Goal: Information Seeking & Learning: Learn about a topic

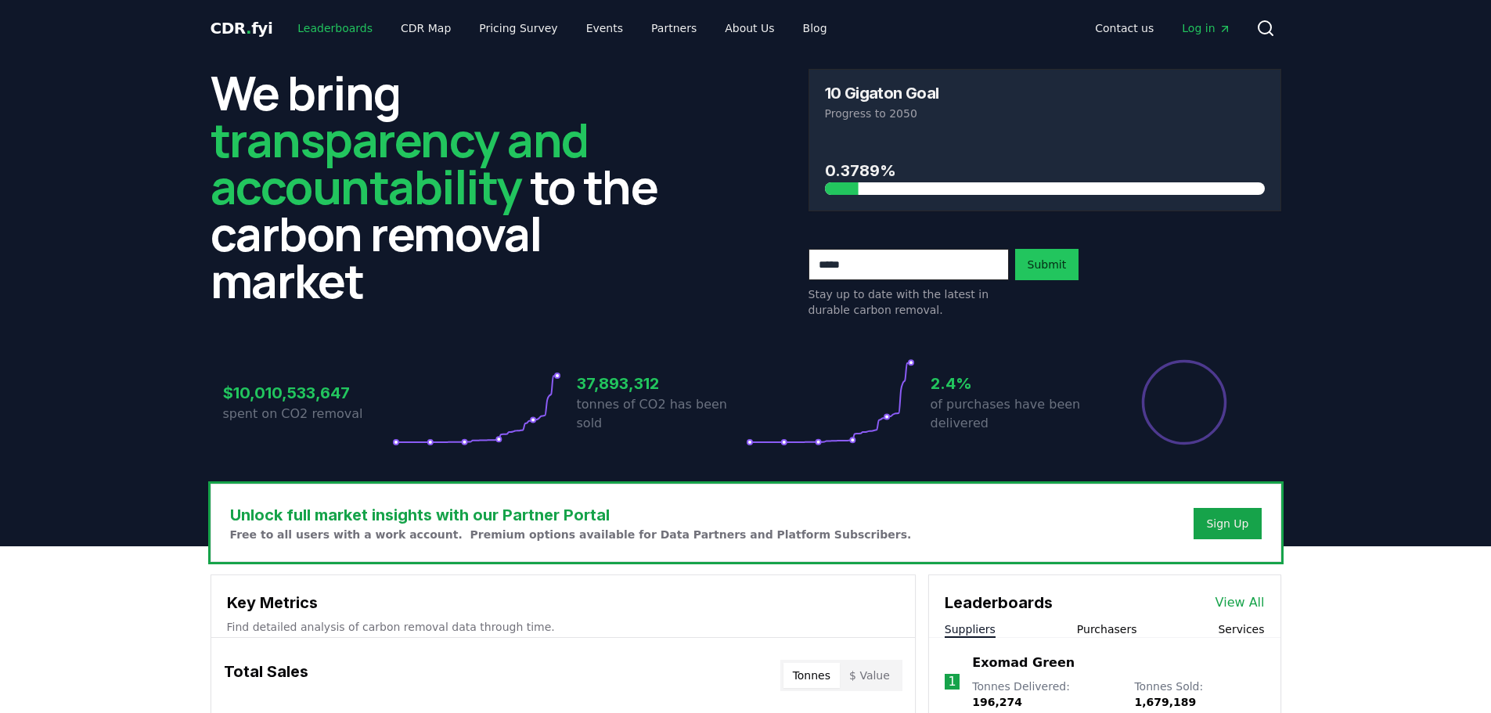
click at [322, 33] on link "Leaderboards" at bounding box center [335, 28] width 100 height 28
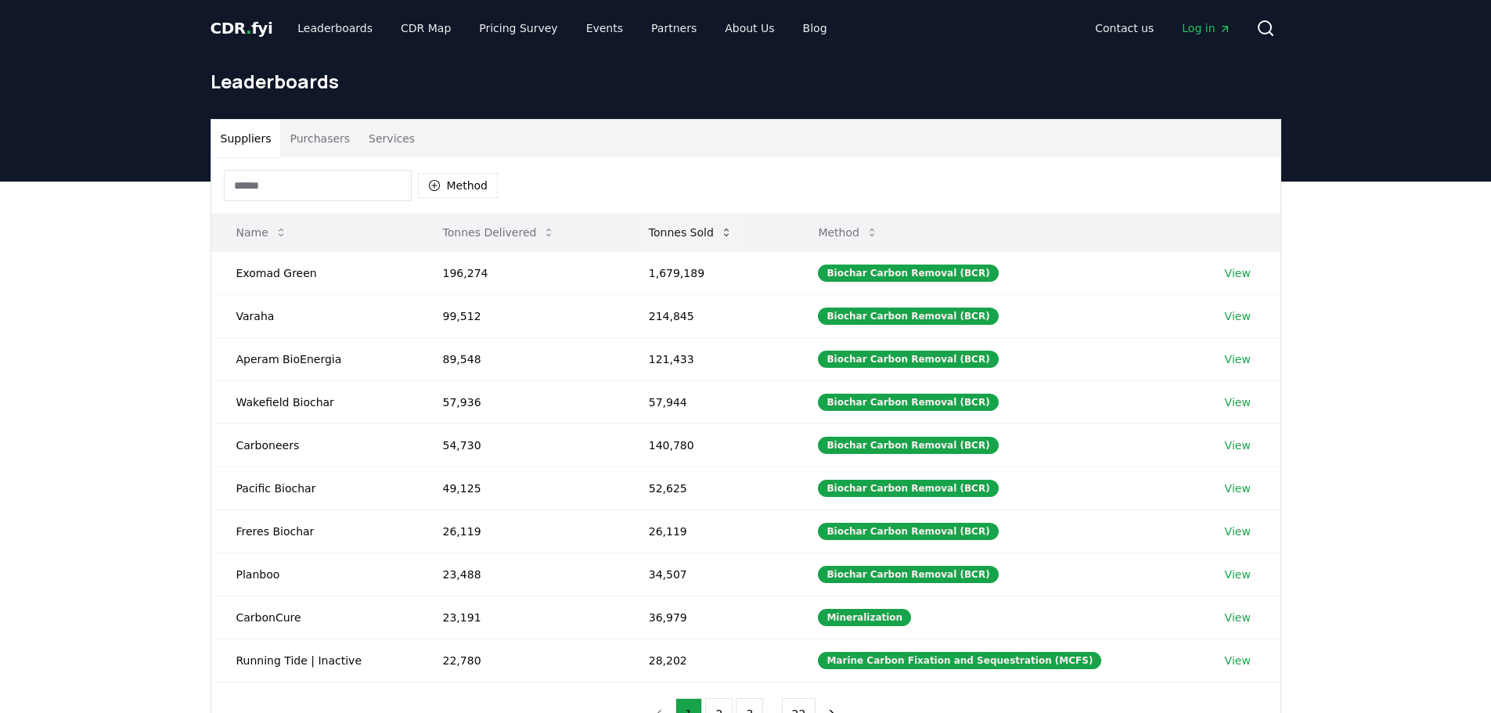
click at [713, 236] on button "Tonnes Sold" at bounding box center [690, 232] width 109 height 31
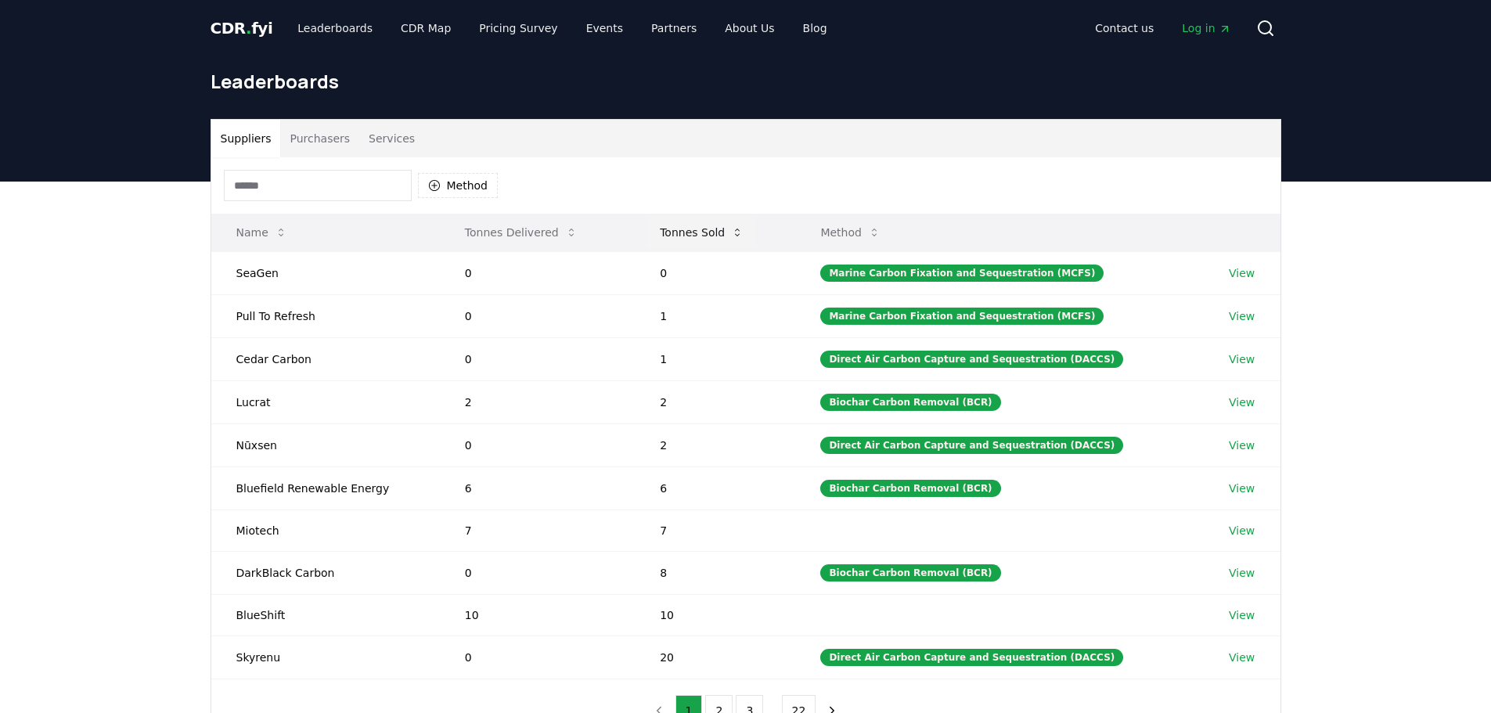
click at [713, 236] on button "Tonnes Sold" at bounding box center [701, 232] width 109 height 31
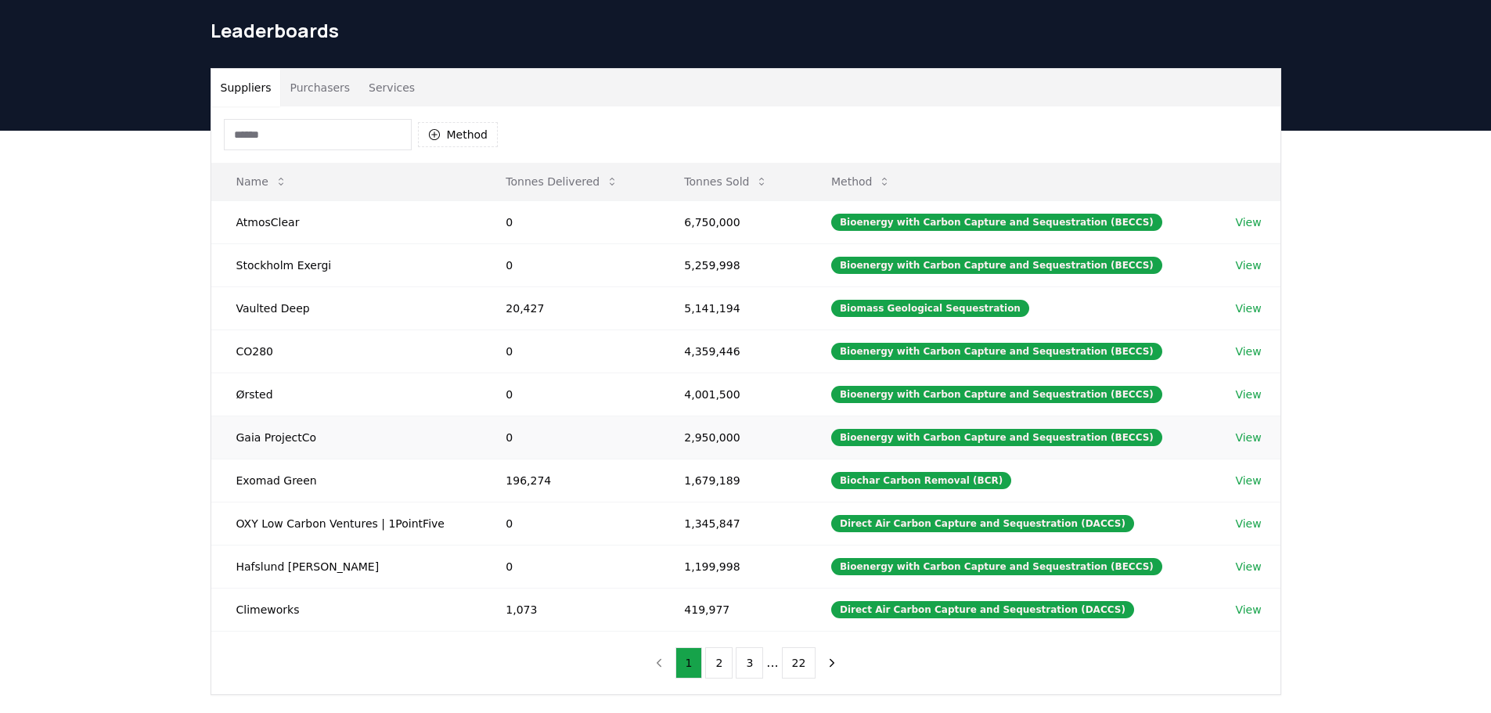
scroll to position [78, 0]
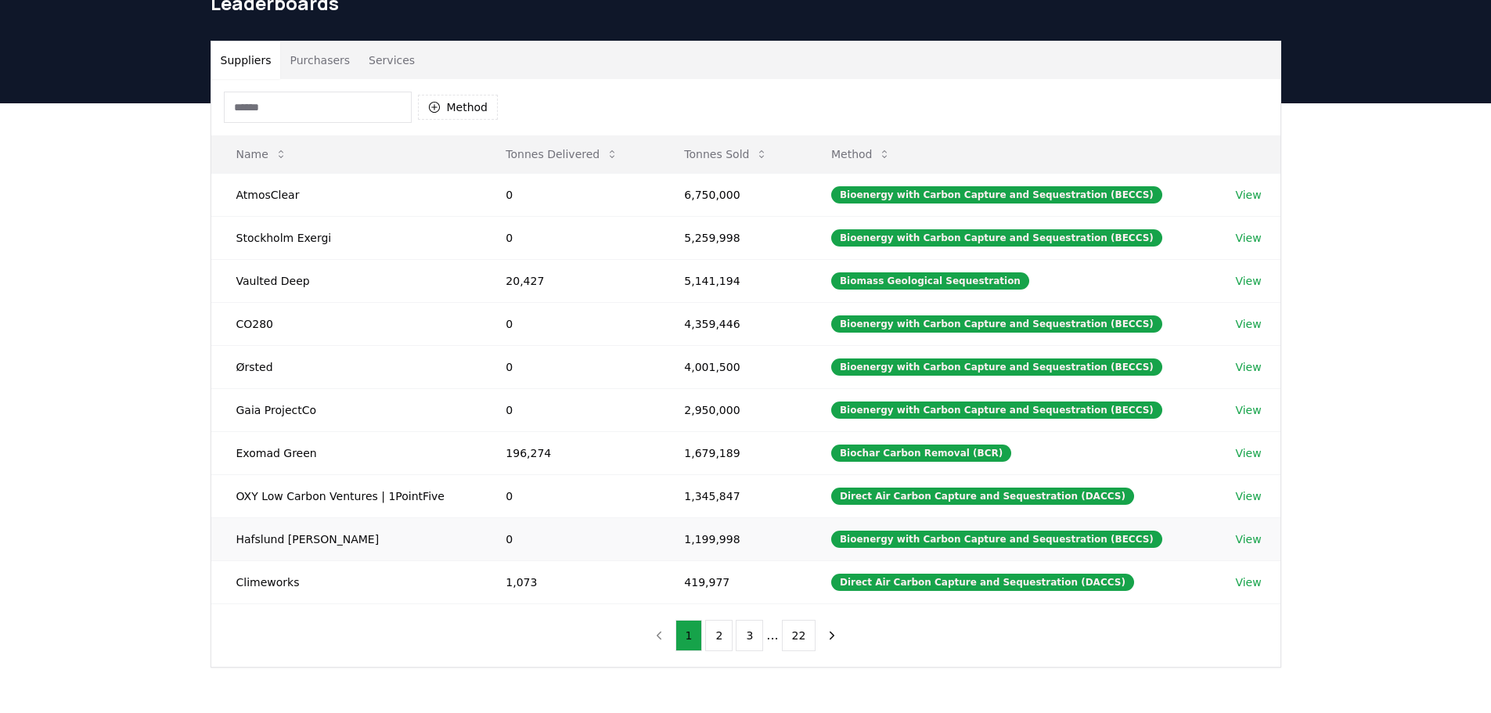
click at [1240, 538] on link "View" at bounding box center [1248, 539] width 26 height 16
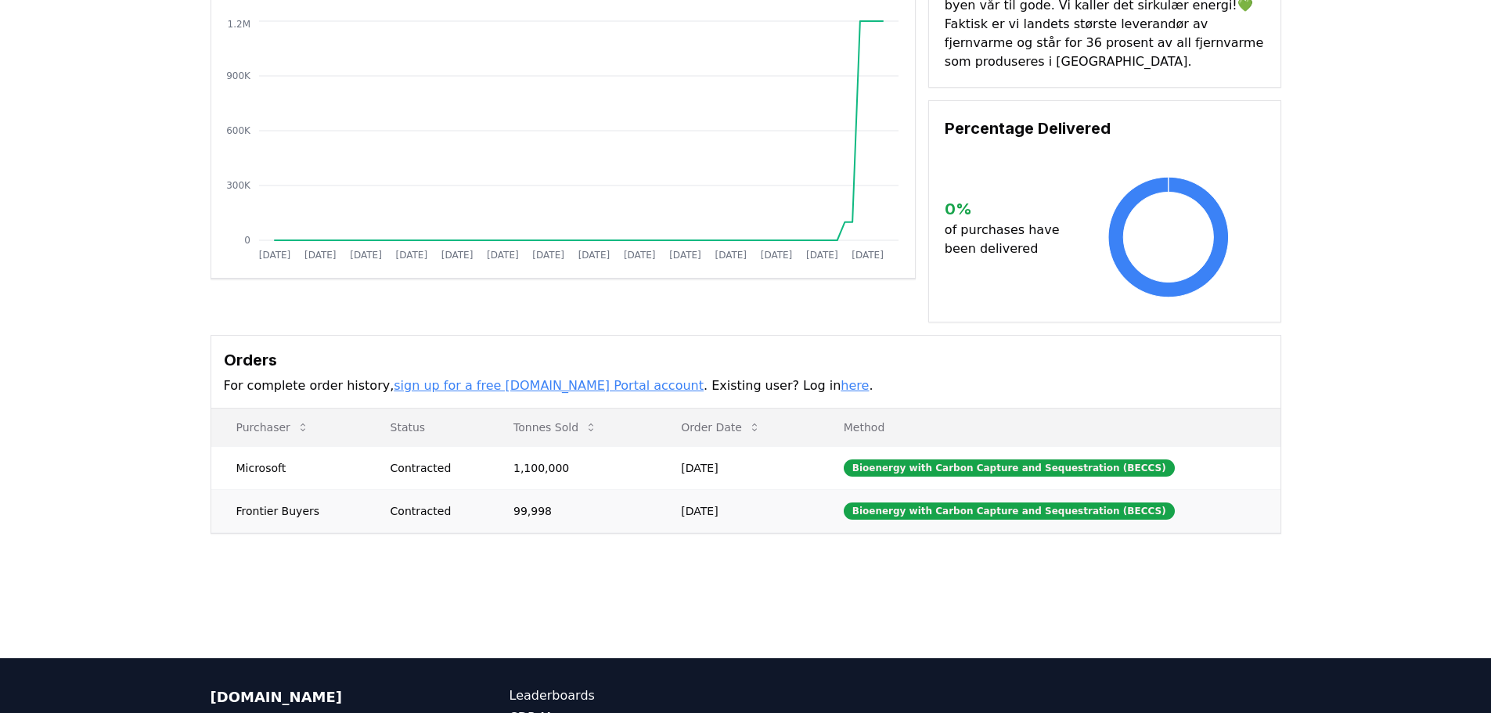
scroll to position [235, 0]
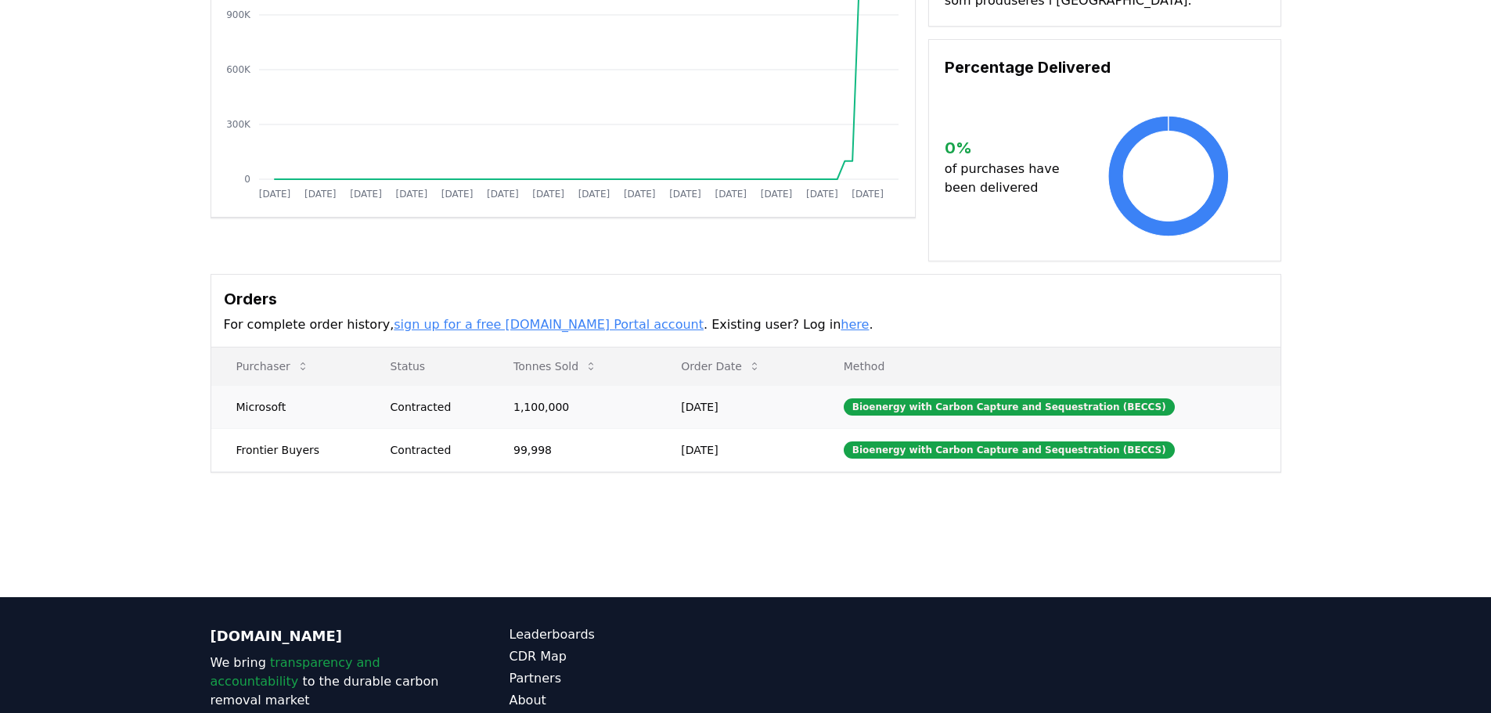
drag, startPoint x: 655, startPoint y: 388, endPoint x: 455, endPoint y: 398, distance: 200.6
click at [650, 388] on td "1,100,000" at bounding box center [571, 406] width 167 height 43
click at [276, 390] on td "Microsoft" at bounding box center [288, 406] width 154 height 43
click at [498, 385] on td "1,100,000" at bounding box center [571, 406] width 167 height 43
click at [905, 406] on td "Bioenergy with Carbon Capture and Sequestration (BECCS)" at bounding box center [1050, 406] width 462 height 43
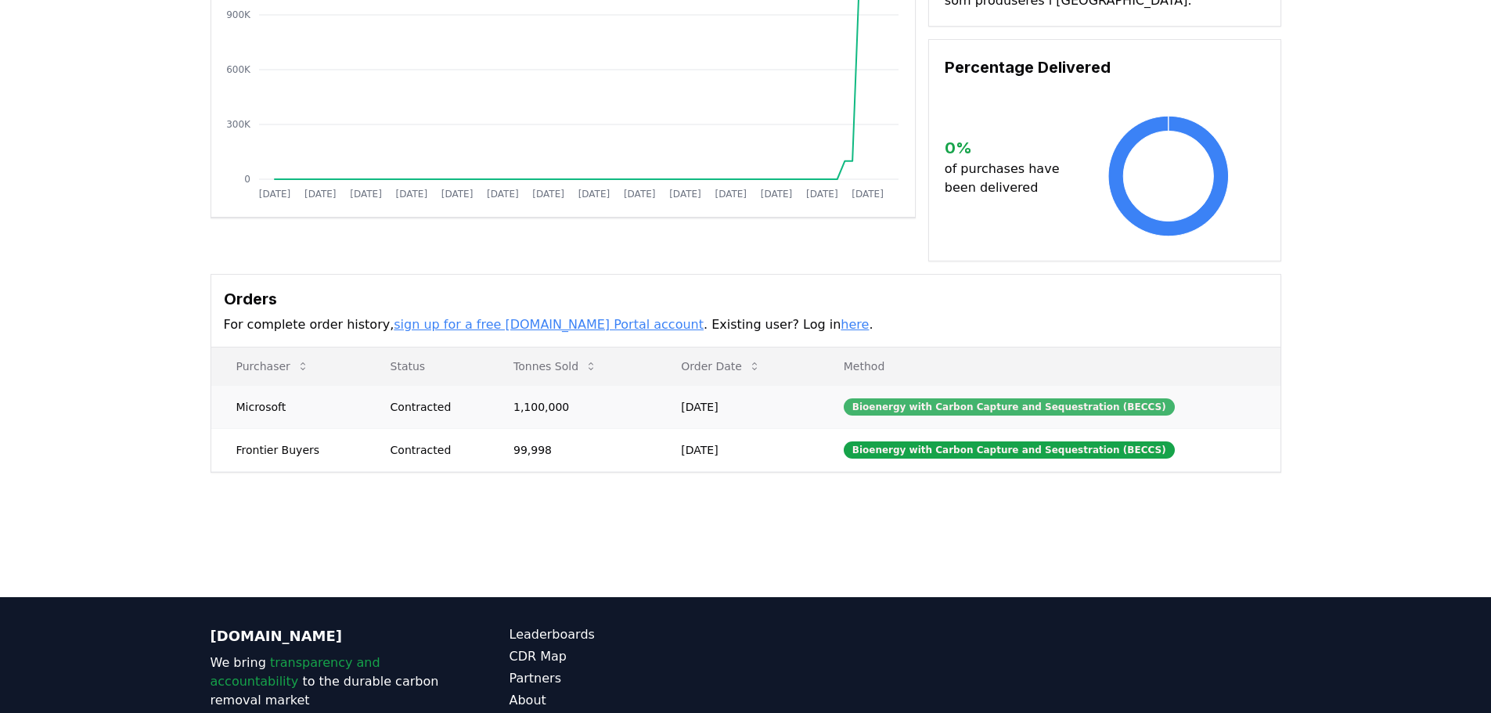
click at [969, 398] on div "Bioenergy with Carbon Capture and Sequestration (BECCS)" at bounding box center [1009, 406] width 331 height 17
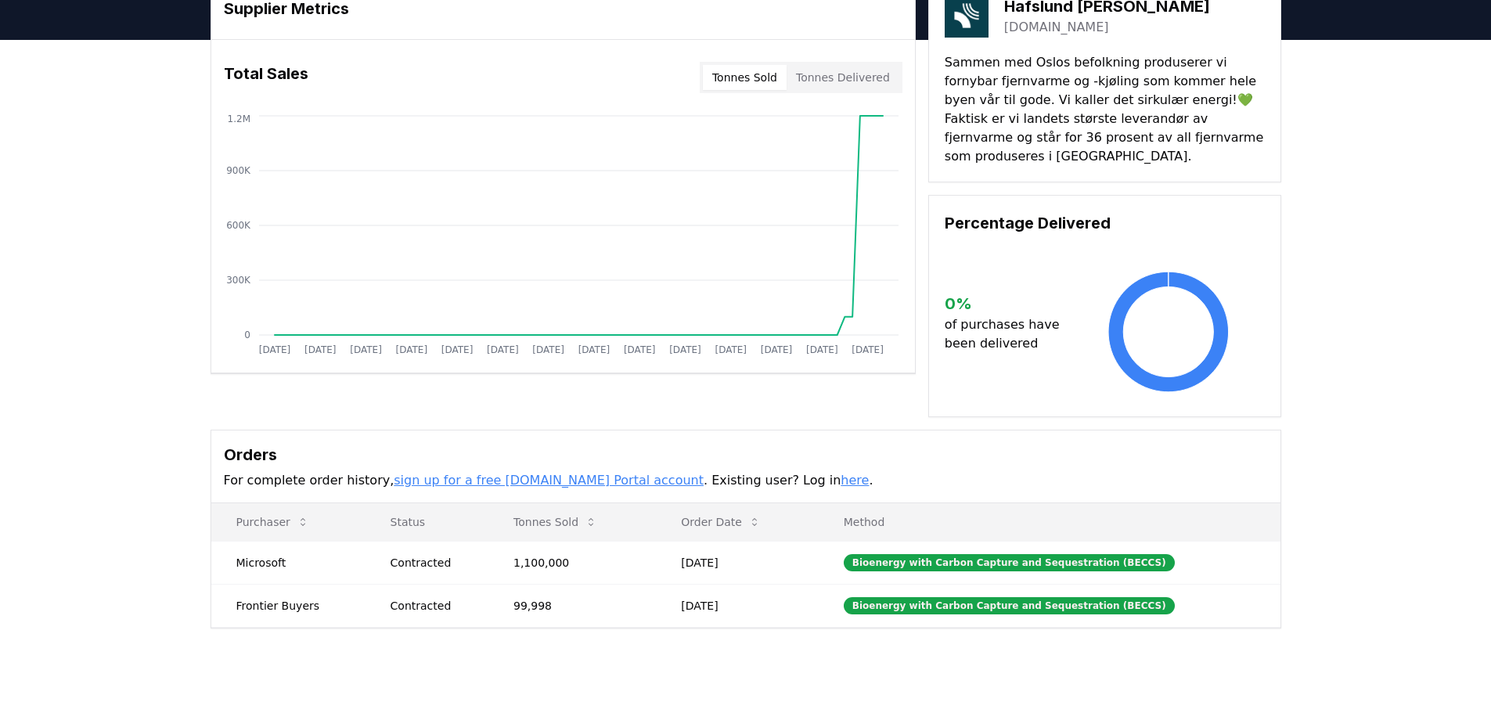
scroll to position [78, 0]
click at [841, 474] on link "here" at bounding box center [855, 481] width 28 height 15
click at [255, 546] on td "Microsoft" at bounding box center [288, 563] width 154 height 43
click at [841, 474] on link "here" at bounding box center [855, 481] width 28 height 15
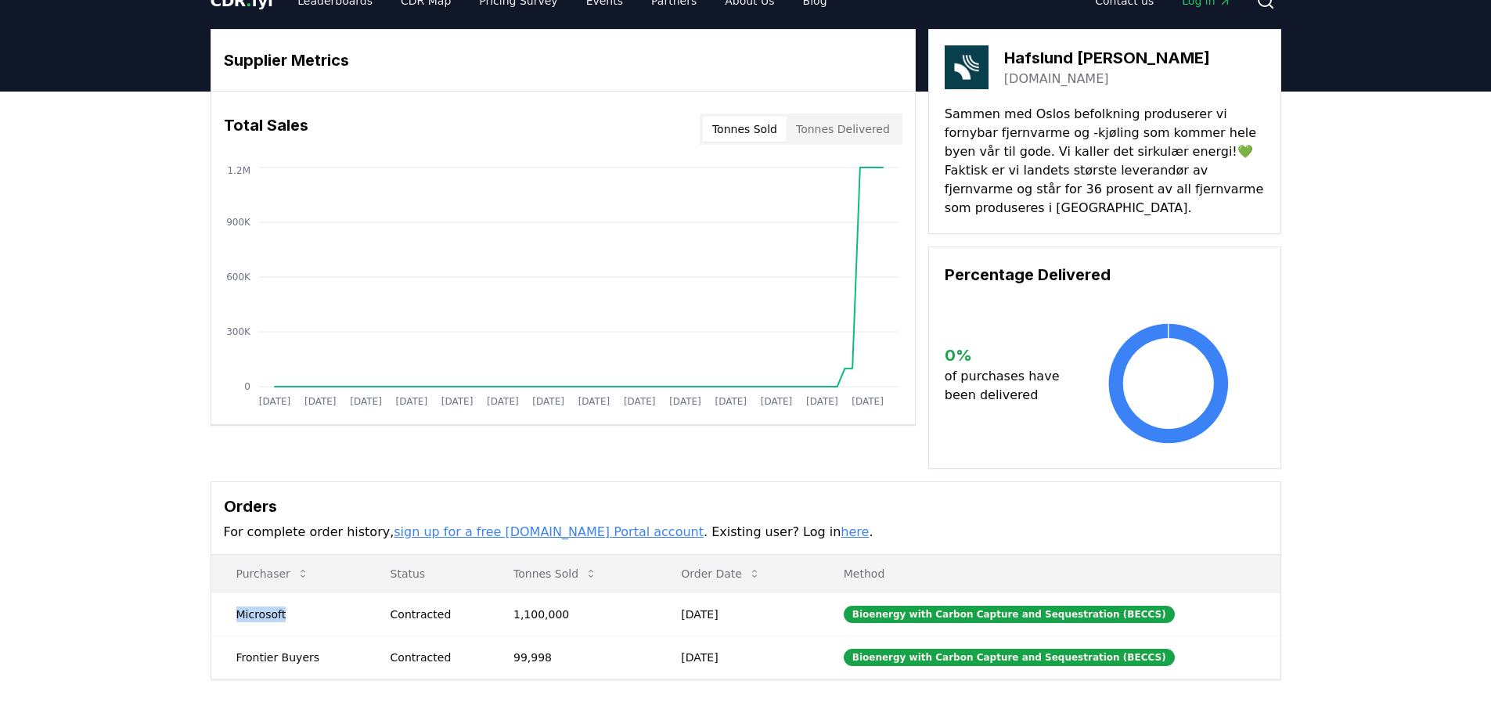
scroll to position [0, 0]
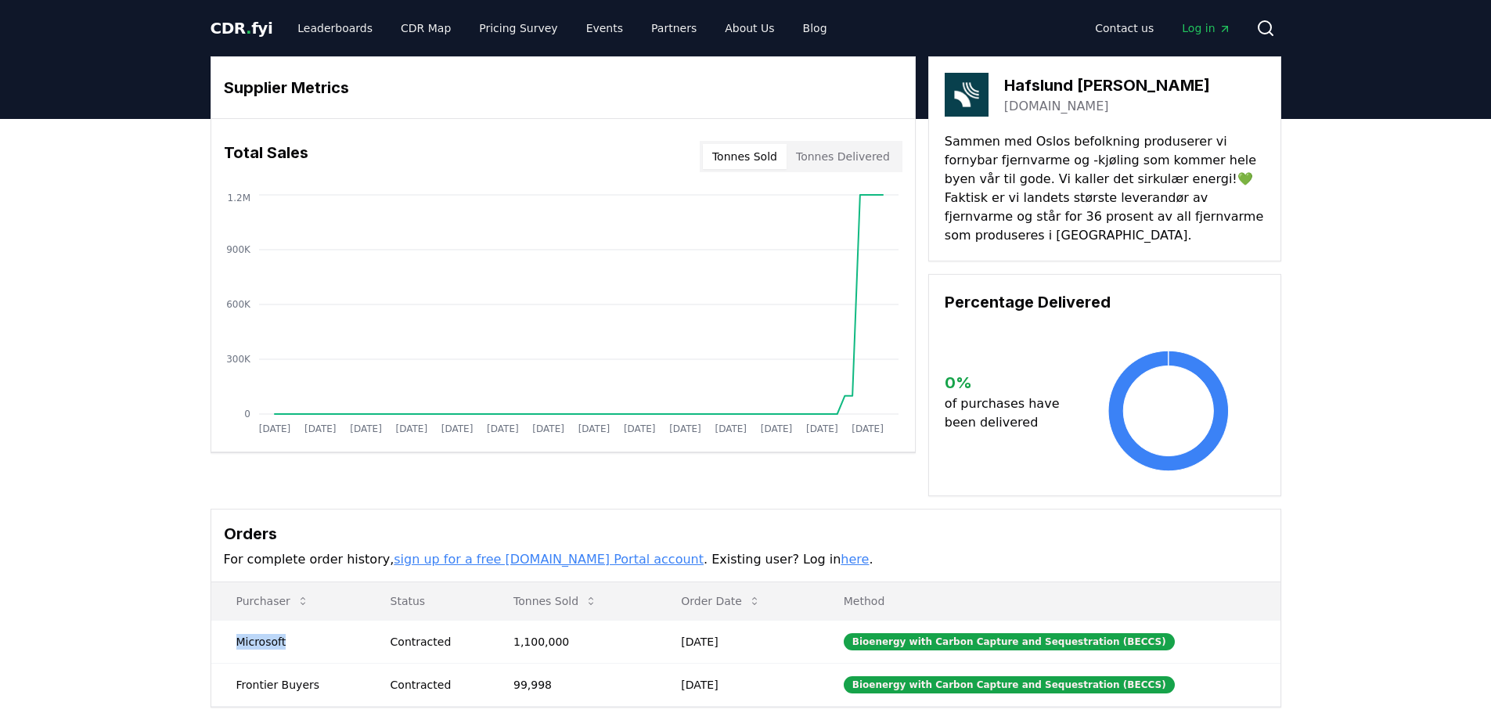
click at [1208, 27] on span "Log in" at bounding box center [1206, 28] width 49 height 16
